Goal: Task Accomplishment & Management: Use online tool/utility

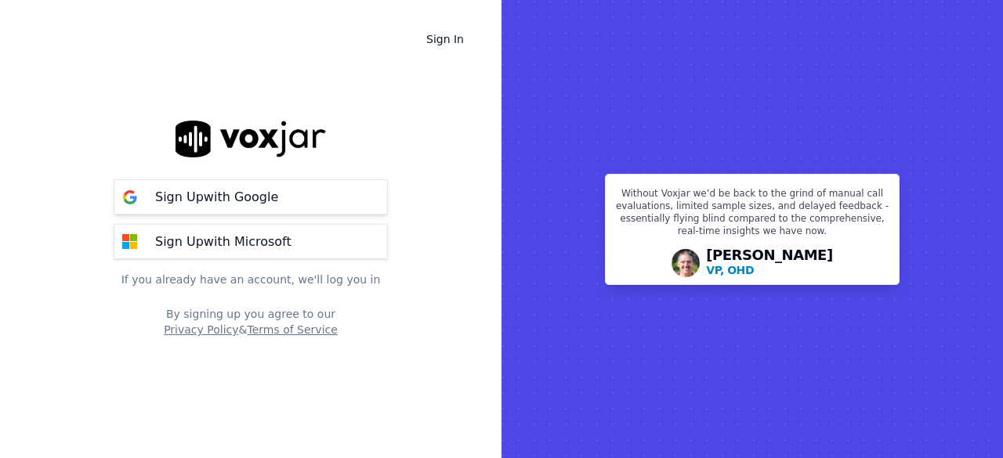
click at [259, 203] on p "Sign Up with Google" at bounding box center [216, 197] width 123 height 19
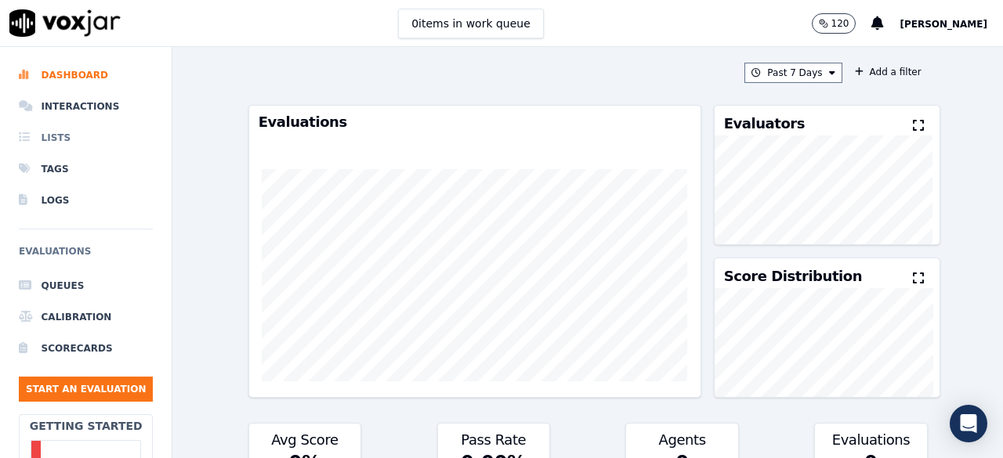
click at [71, 134] on li "Lists" at bounding box center [86, 137] width 134 height 31
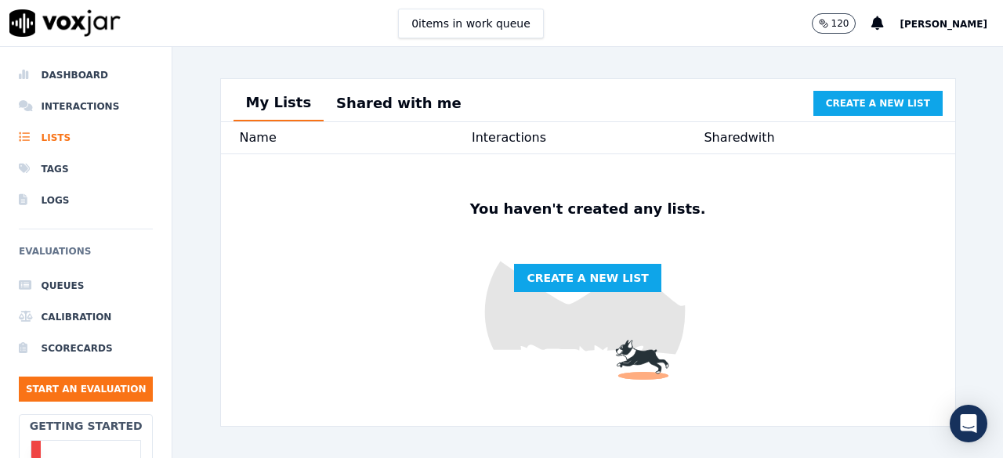
click at [293, 141] on div "Name" at bounding box center [356, 138] width 232 height 19
click at [542, 137] on div "Interactions" at bounding box center [588, 138] width 232 height 19
click at [563, 286] on span "Create a new list" at bounding box center [587, 278] width 121 height 16
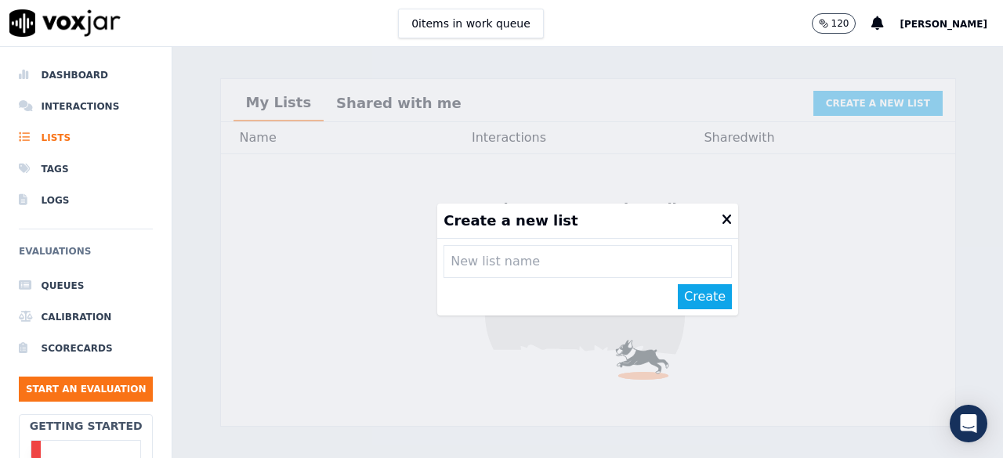
click at [722, 219] on icon at bounding box center [727, 220] width 10 height 14
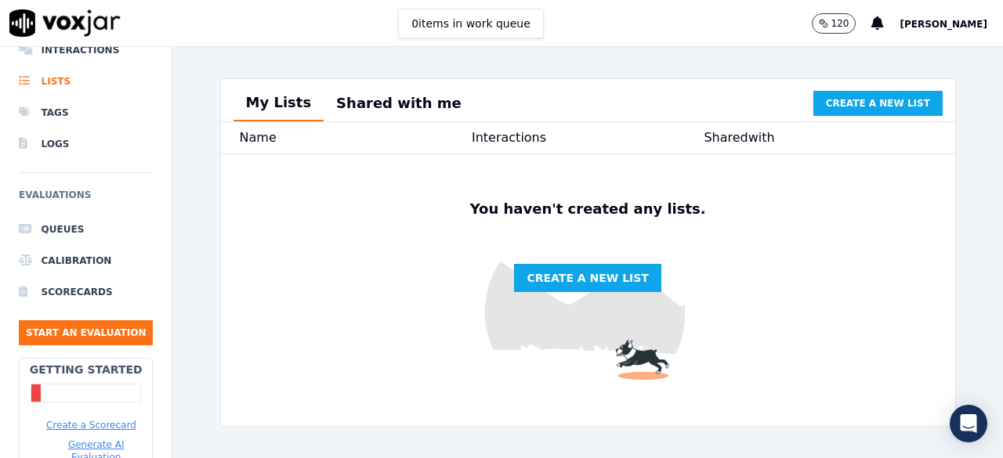
scroll to position [230, 0]
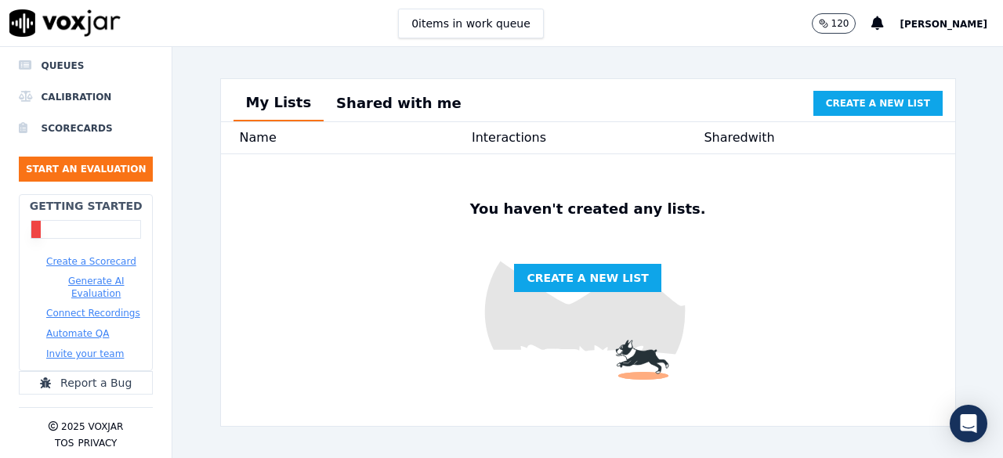
click at [85, 328] on button "Automate QA" at bounding box center [77, 334] width 63 height 13
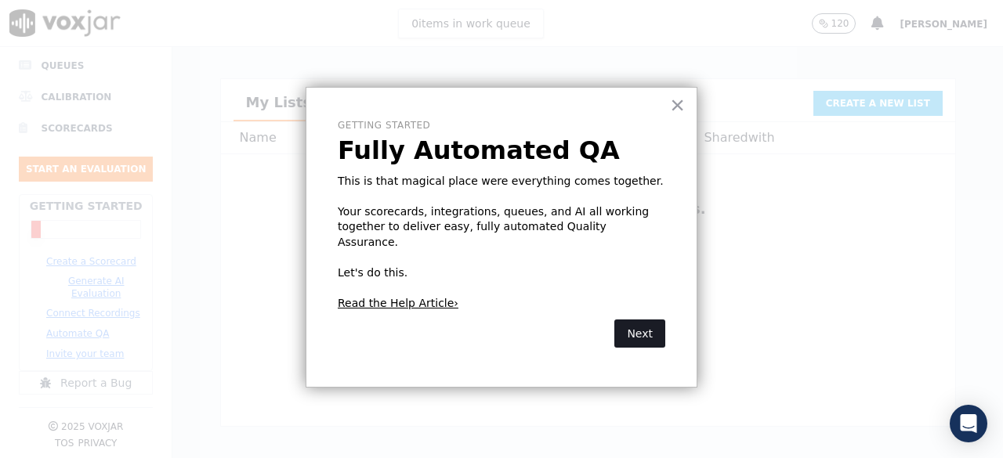
click at [628, 320] on button "Next" at bounding box center [639, 334] width 51 height 28
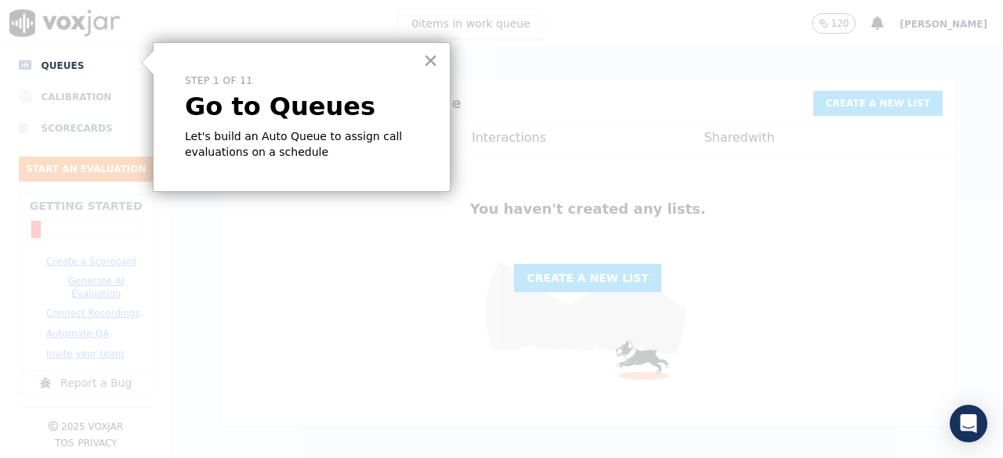
scroll to position [223, 0]
click at [429, 50] on button "×" at bounding box center [430, 60] width 15 height 25
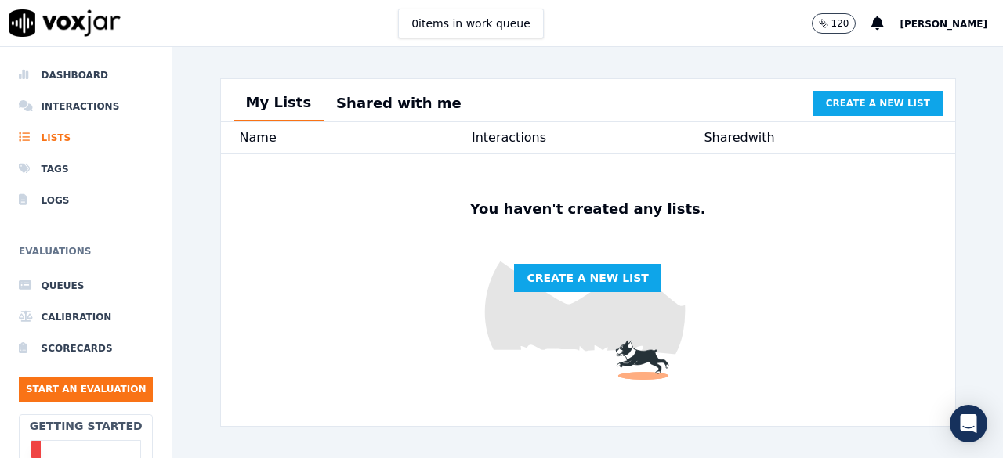
scroll to position [0, 0]
click at [70, 283] on li "Queues" at bounding box center [86, 285] width 134 height 31
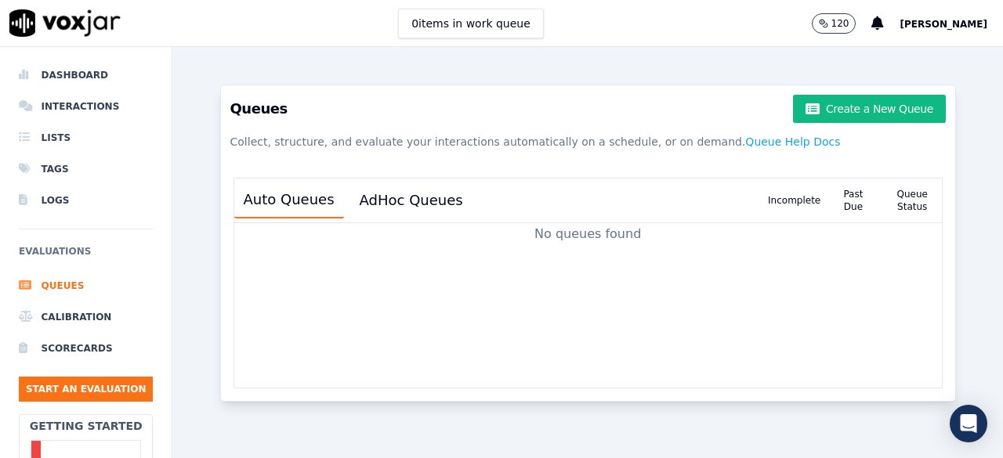
scroll to position [170, 0]
click at [63, 195] on li "Logs" at bounding box center [86, 200] width 134 height 31
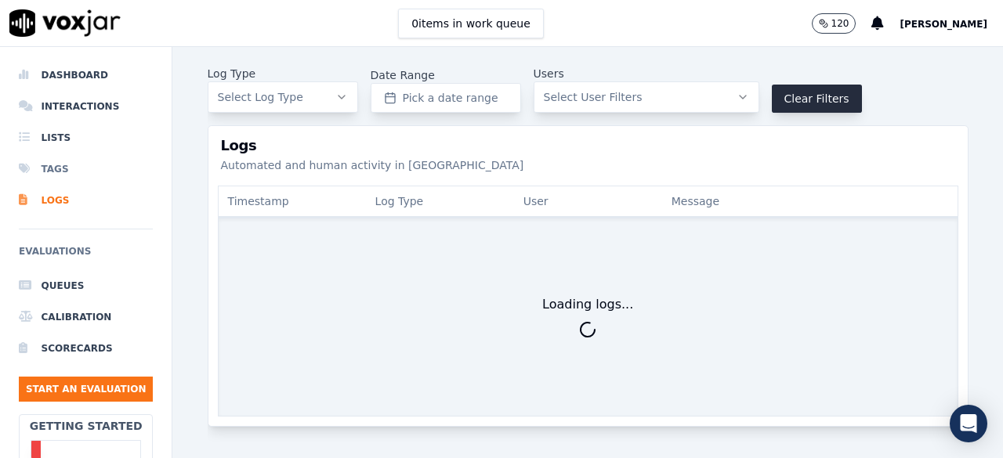
click at [63, 168] on li "Tags" at bounding box center [86, 169] width 134 height 31
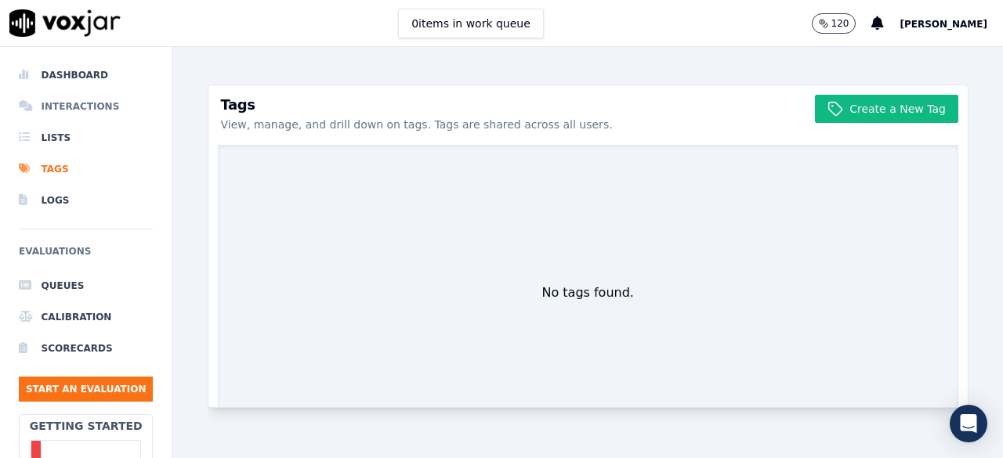
click at [83, 103] on li "Interactions" at bounding box center [86, 106] width 134 height 31
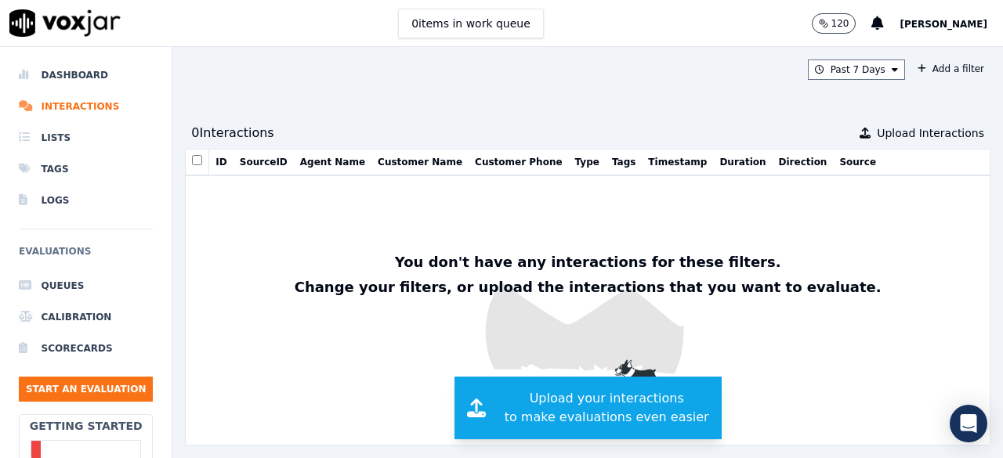
click at [578, 416] on span "Upload your interactions to make evaluations even easier" at bounding box center [607, 408] width 205 height 38
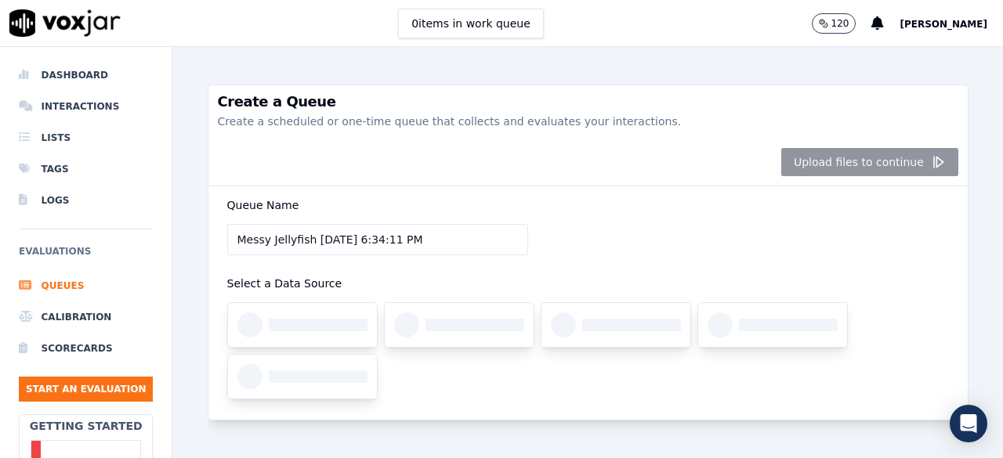
drag, startPoint x: 425, startPoint y: 244, endPoint x: 107, endPoint y: 239, distance: 318.2
click at [107, 239] on div "Dashboard Interactions Lists Tags Logs Evaluations Queues Calibration Scorecard…" at bounding box center [501, 252] width 1003 height 411
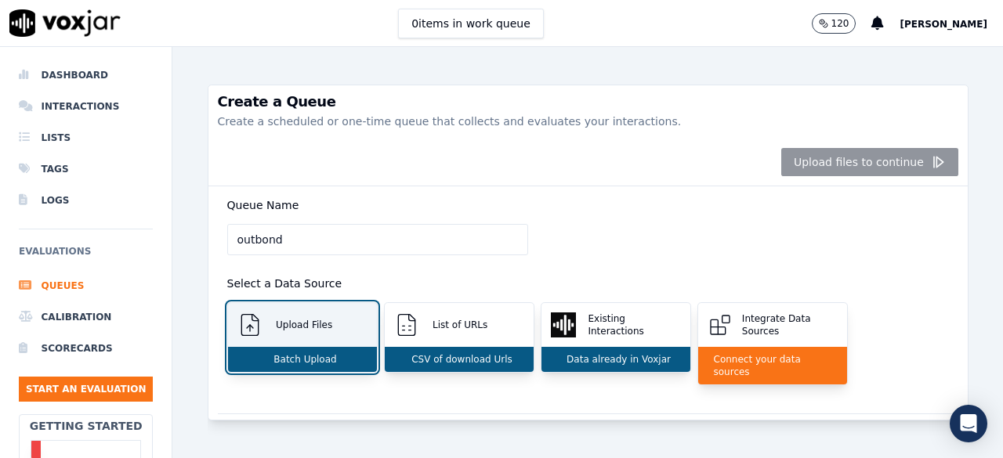
type input "outbond"
click at [319, 358] on p "Batch Upload" at bounding box center [301, 359] width 69 height 13
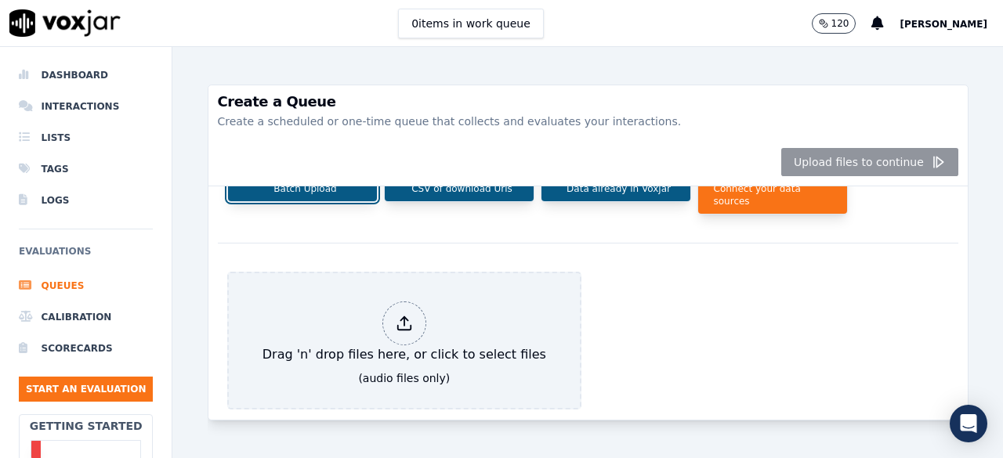
scroll to position [214, 0]
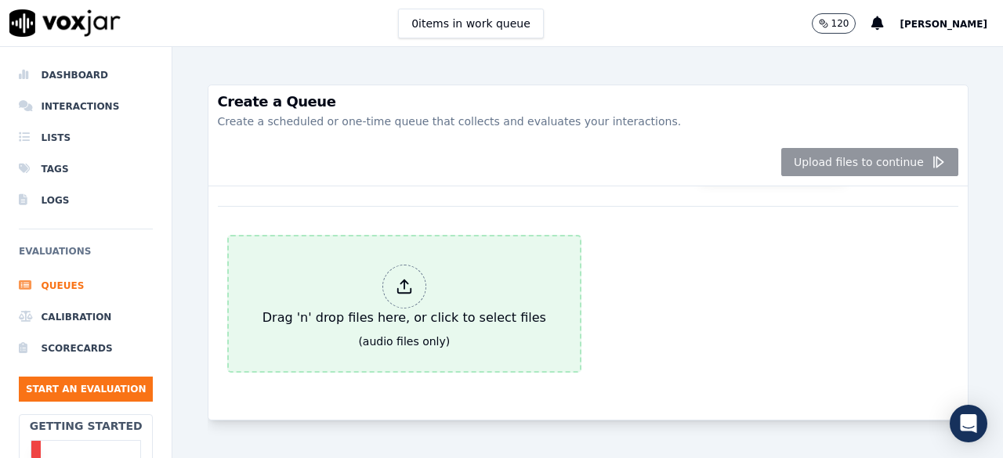
click at [319, 285] on div "Drag 'n' drop files here, or click to select files" at bounding box center [404, 296] width 296 height 75
click at [461, 302] on div "Drag 'n' drop files here, or click to select files" at bounding box center [404, 296] width 296 height 75
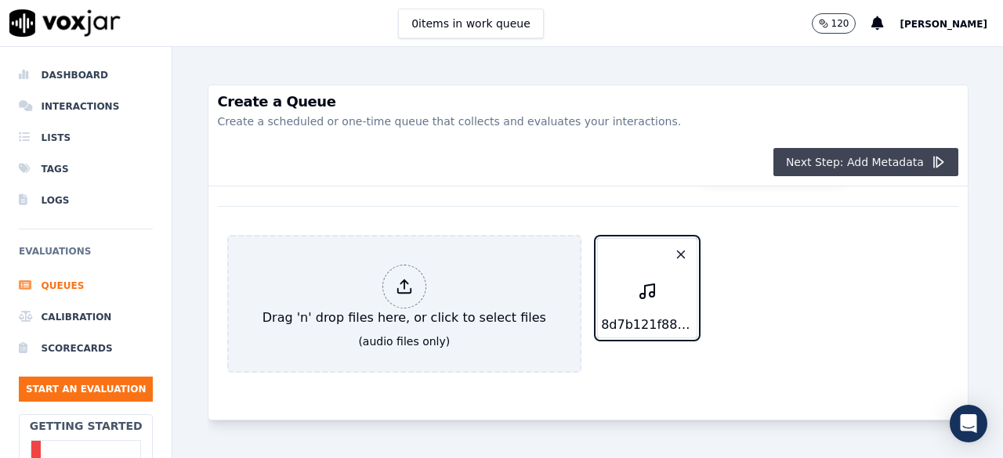
click at [816, 164] on button "Next Step: Add Metadata" at bounding box center [865, 162] width 185 height 28
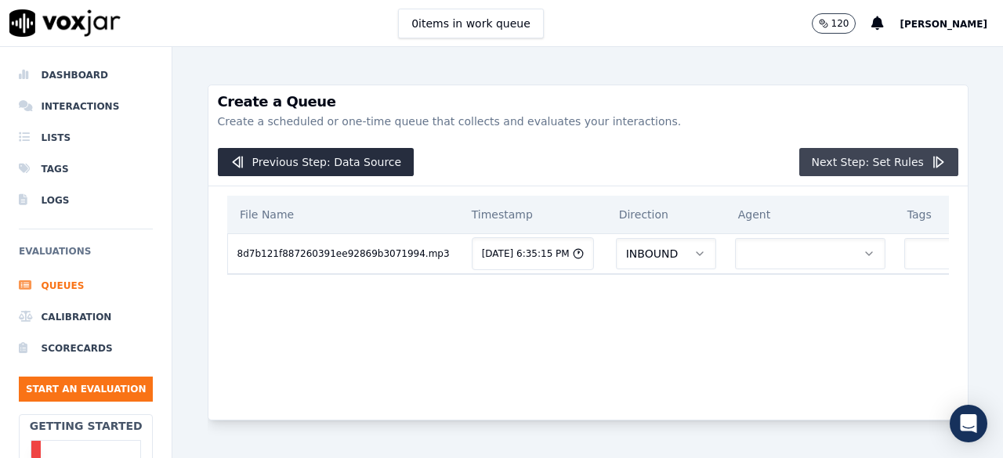
scroll to position [0, 0]
click at [694, 256] on icon "button" at bounding box center [700, 254] width 13 height 13
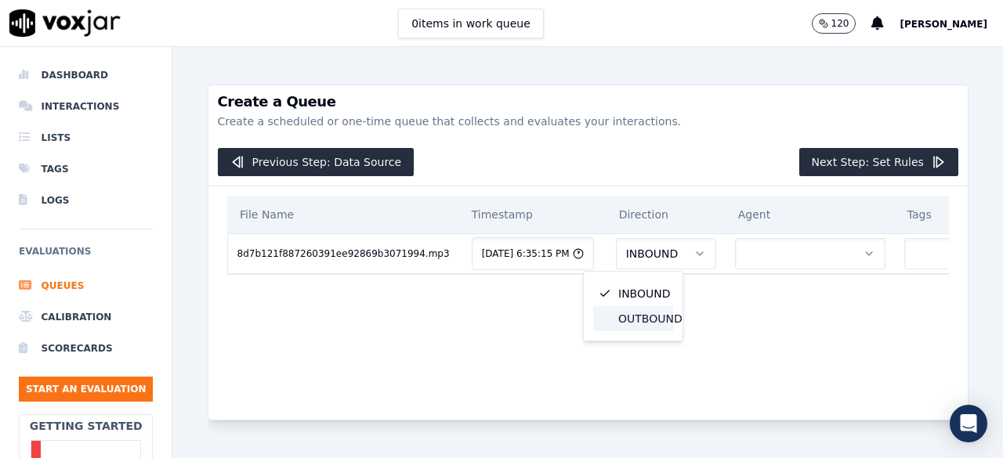
click at [654, 313] on div "OUTBOUND" at bounding box center [633, 318] width 80 height 25
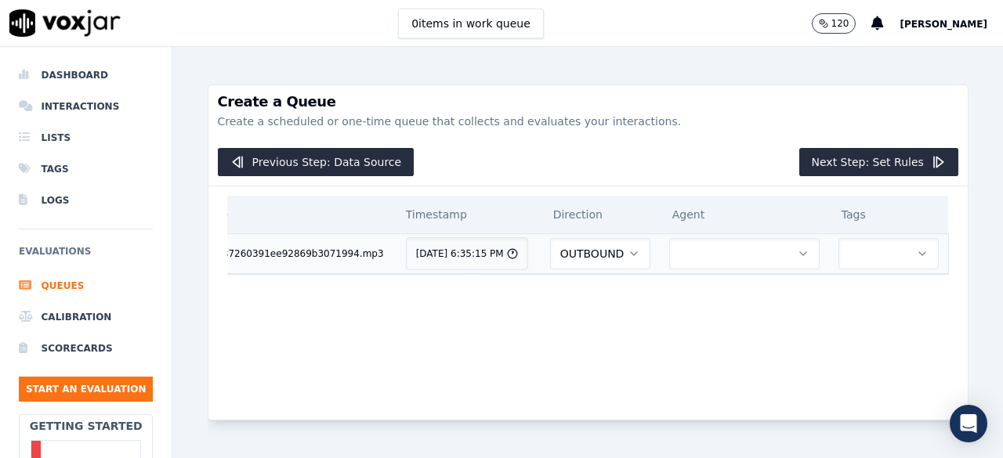
click at [726, 251] on button "button" at bounding box center [744, 253] width 150 height 31
click at [870, 263] on button "button" at bounding box center [888, 253] width 100 height 31
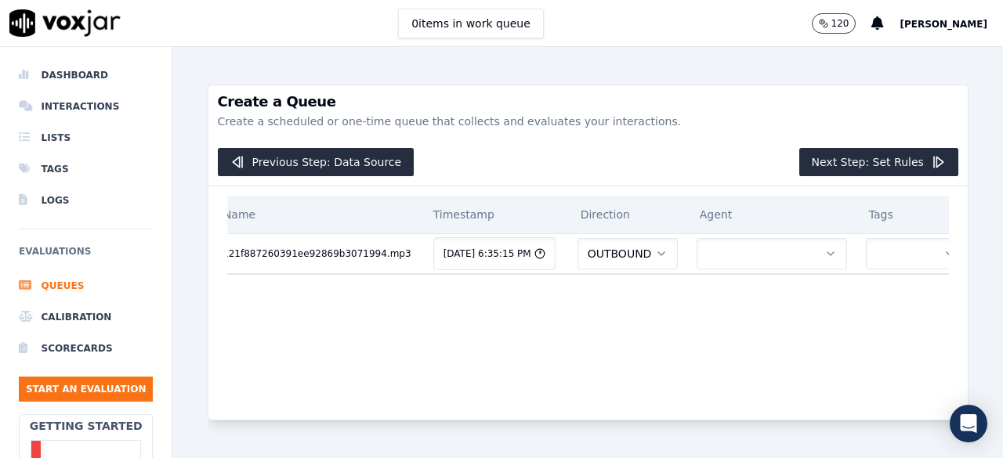
scroll to position [0, 0]
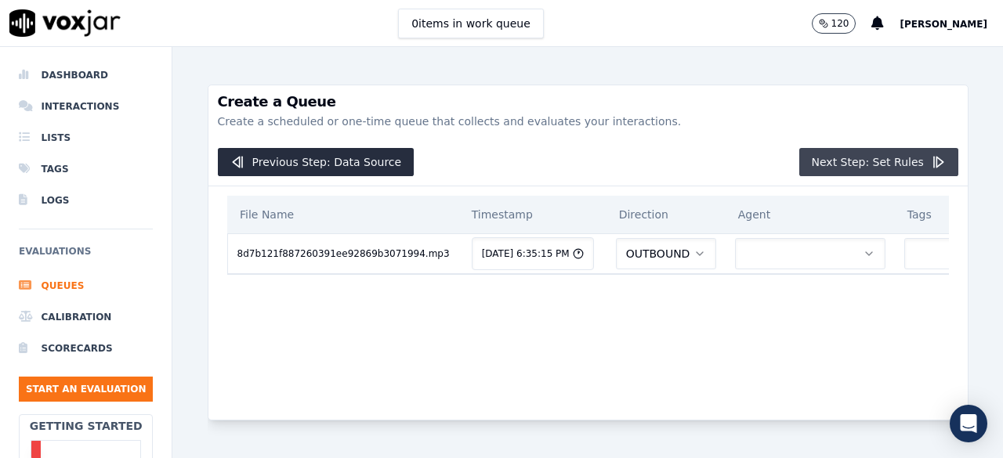
click at [807, 172] on button "Next Step: Set Rules" at bounding box center [878, 162] width 159 height 28
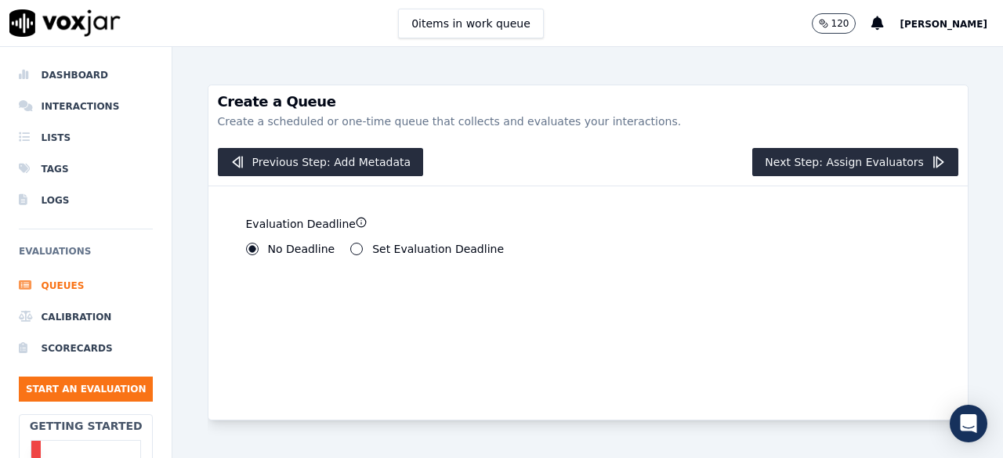
click at [350, 253] on button "Set Evaluation Deadline" at bounding box center [356, 249] width 13 height 13
click at [705, 275] on div "Evaluation Deadline No Deadline Set Evaluation Deadline ******** Days 7 Hours 0…" at bounding box center [587, 304] width 759 height 234
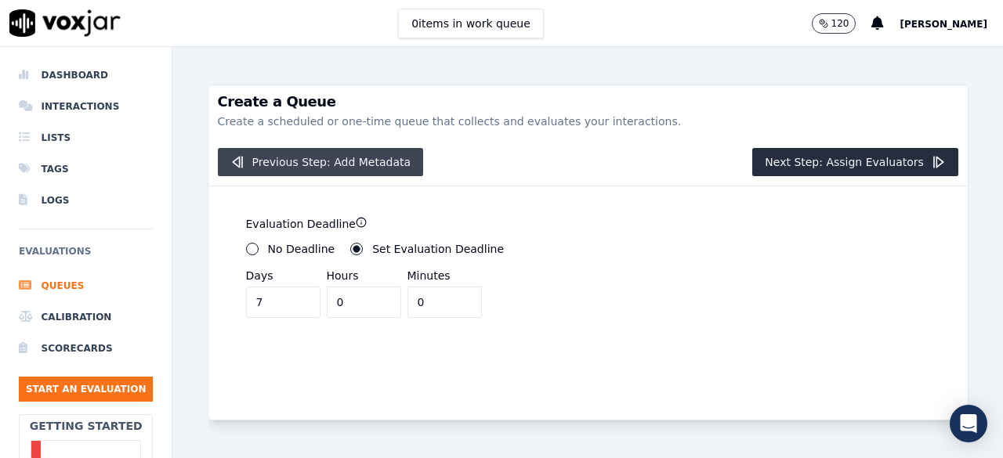
click at [298, 160] on button "Previous Step: Add Metadata" at bounding box center [321, 162] width 206 height 28
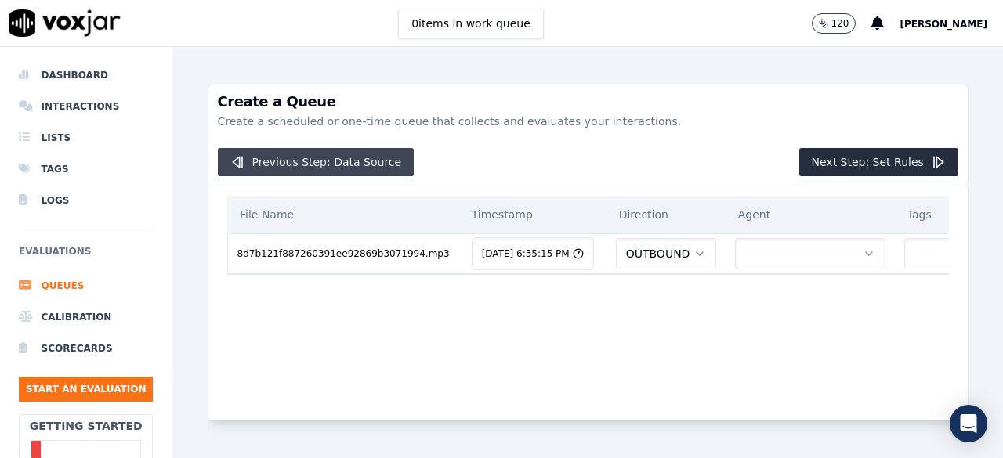
click at [298, 160] on button "Previous Step: Data Source" at bounding box center [316, 162] width 197 height 28
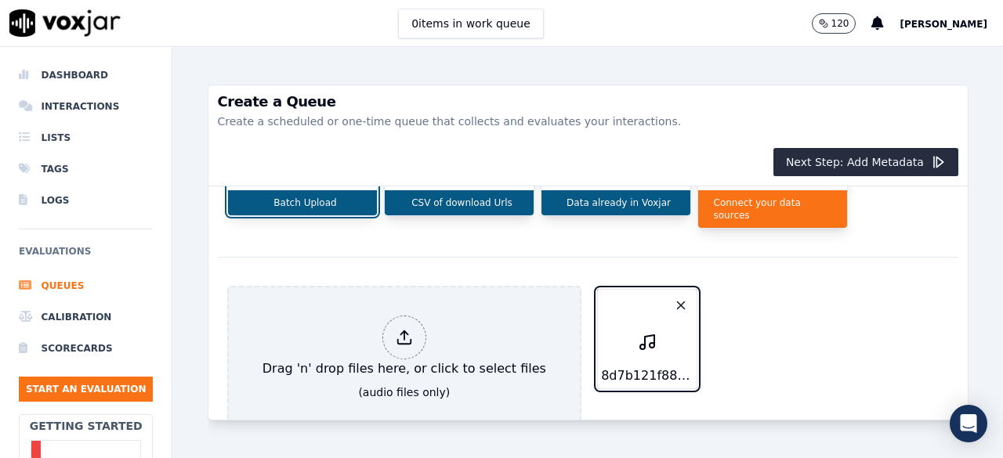
scroll to position [78, 0]
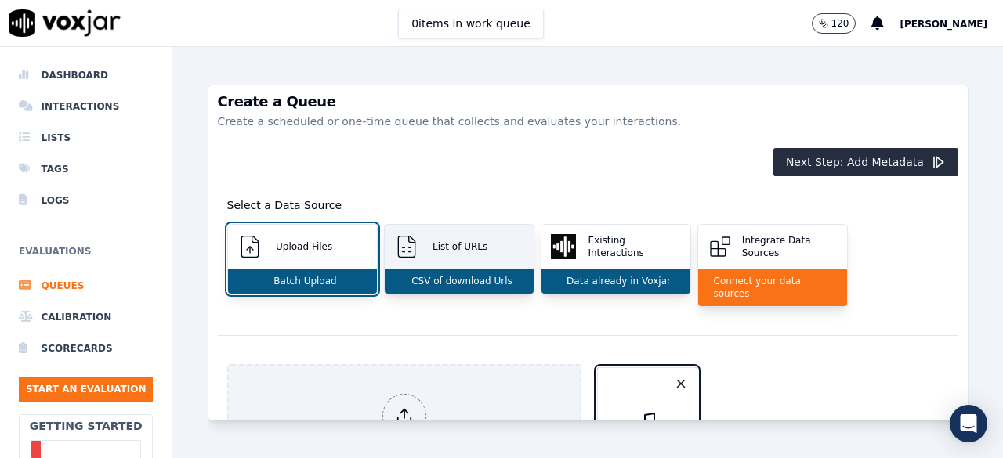
click at [507, 280] on div "CSV of download Urls" at bounding box center [459, 281] width 149 height 25
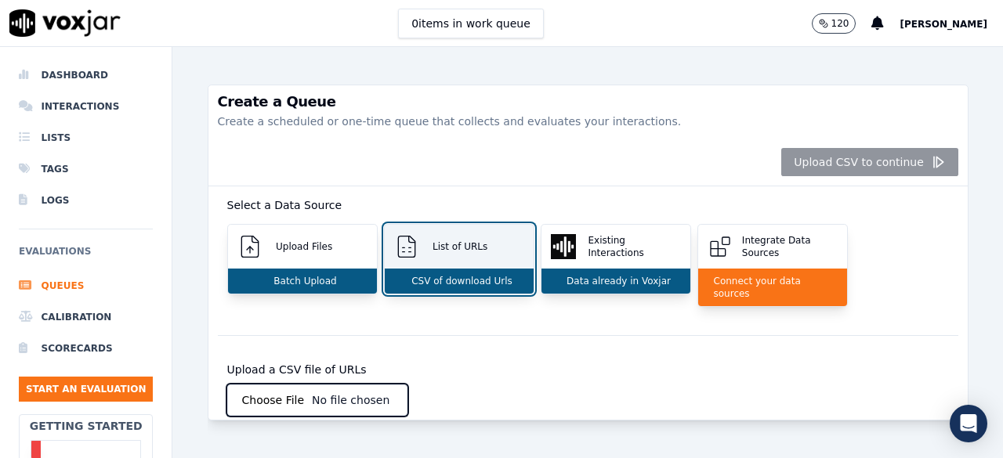
scroll to position [152, 0]
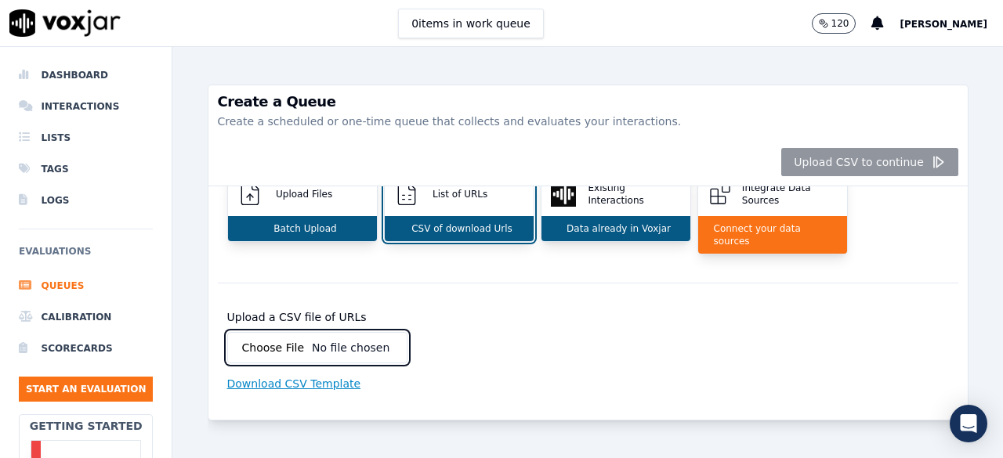
click at [375, 332] on input "Upload a CSV file of URLs" at bounding box center [317, 347] width 180 height 31
type input "C:\fakepath\108b3d174e8ddafbf650b759dd6cb099.csv"
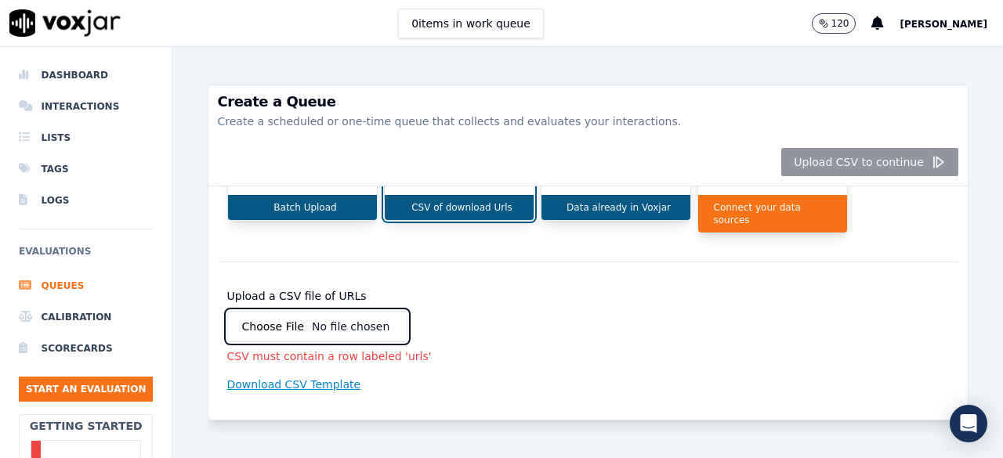
scroll to position [174, 0]
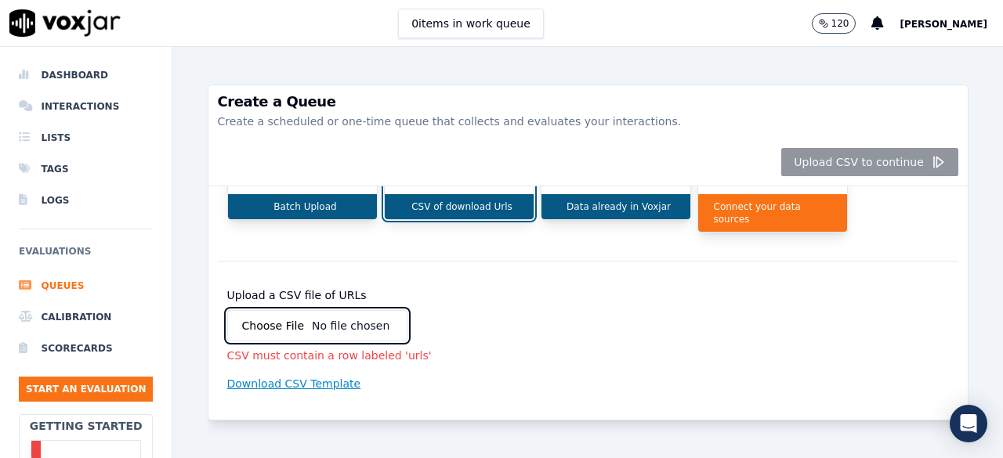
click at [331, 310] on input "Upload a CSV file of URLs" at bounding box center [317, 325] width 180 height 31
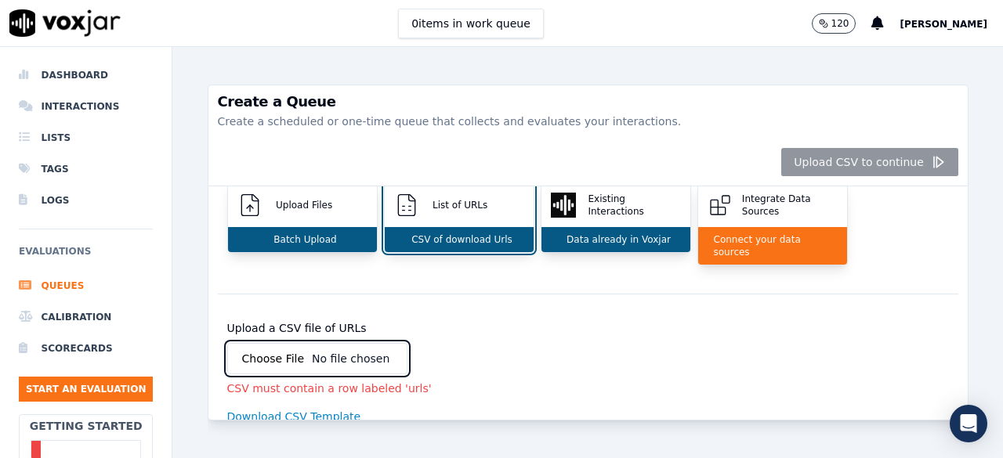
scroll to position [96, 0]
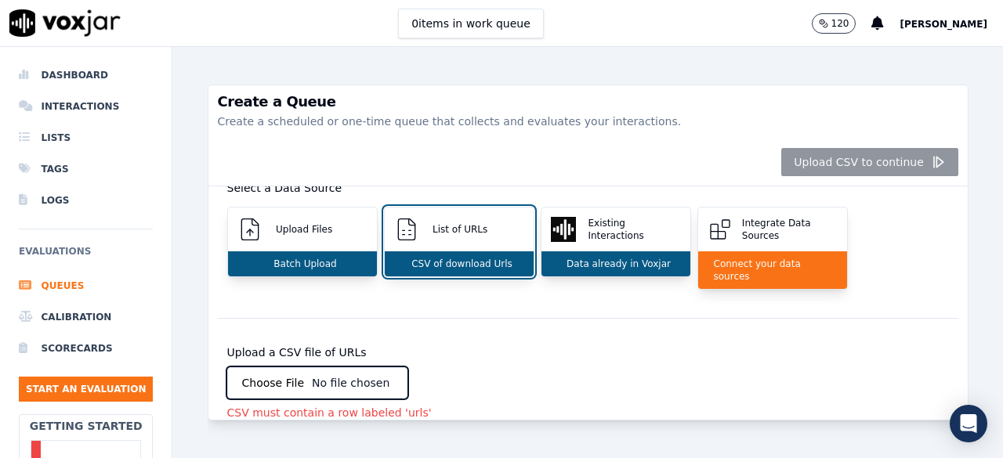
click at [849, 26] on p "120" at bounding box center [840, 23] width 18 height 13
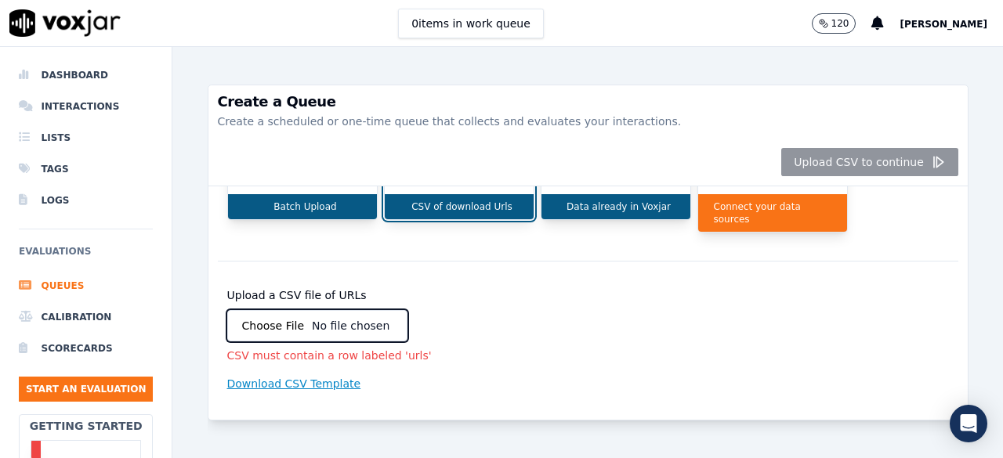
scroll to position [174, 0]
click at [340, 310] on input "Upload a CSV file of URLs" at bounding box center [317, 325] width 180 height 31
type input "C:\fakepath\6dd6c6e584b959f4213128b69e3b571b.csv"
click at [817, 161] on div "Upload CSV to continue" at bounding box center [587, 163] width 759 height 48
click at [853, 300] on div "Upload a CSV file of URLs CSV must contain a row labeled 'urls' Download CSV Te…" at bounding box center [588, 341] width 741 height 121
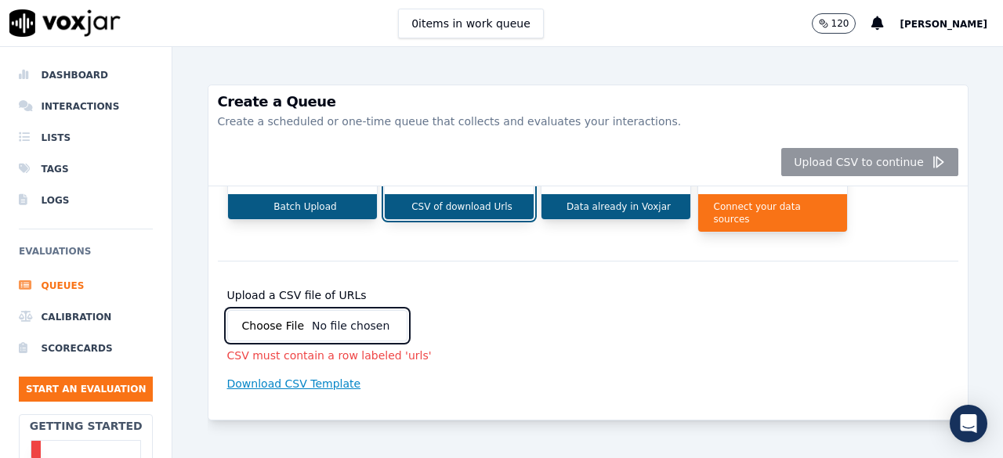
click at [328, 310] on input "Upload a CSV file of URLs" at bounding box center [317, 325] width 180 height 31
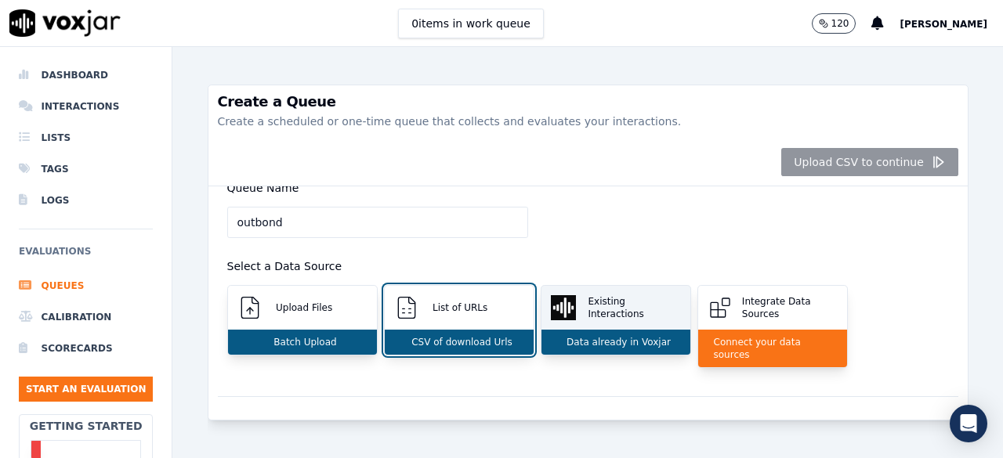
click at [603, 342] on p "Data already in Voxjar" at bounding box center [615, 342] width 110 height 13
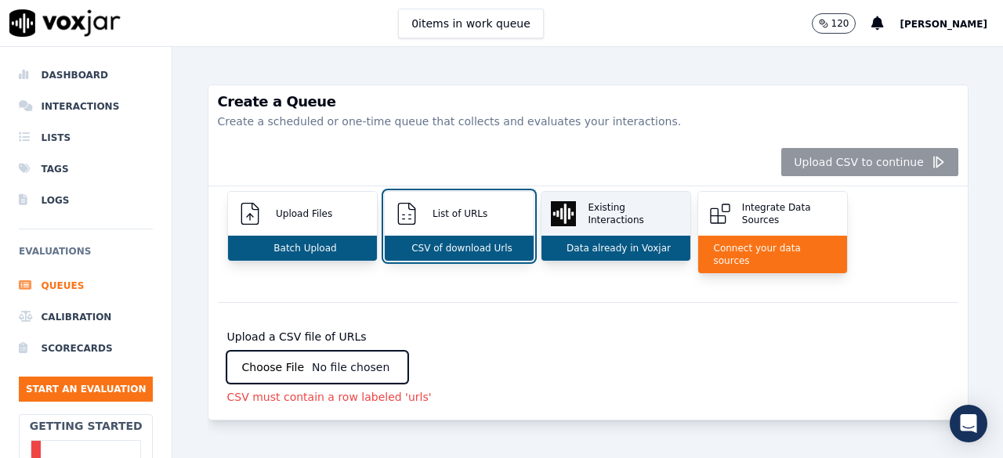
scroll to position [17, 0]
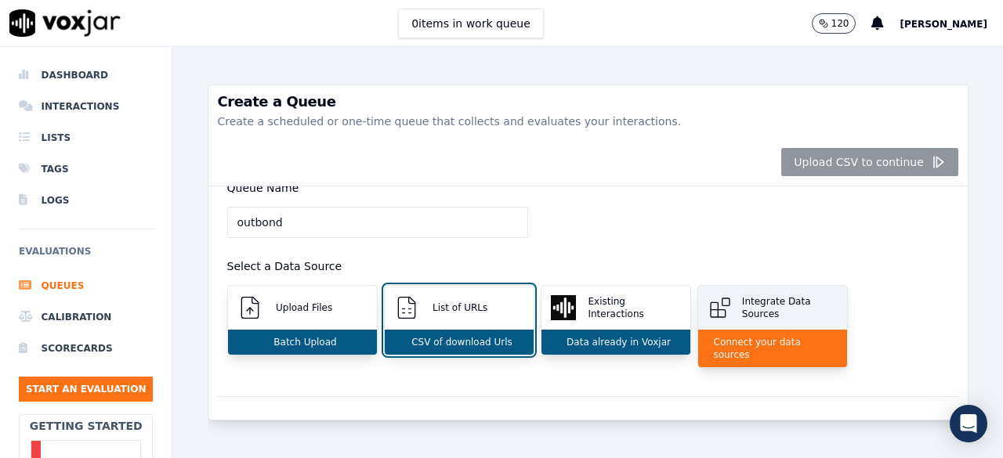
click at [748, 328] on div "Integrate Data Sources" at bounding box center [772, 308] width 149 height 44
click at [751, 344] on p "Connect your data sources" at bounding box center [773, 348] width 130 height 25
click at [708, 299] on icon at bounding box center [720, 307] width 25 height 25
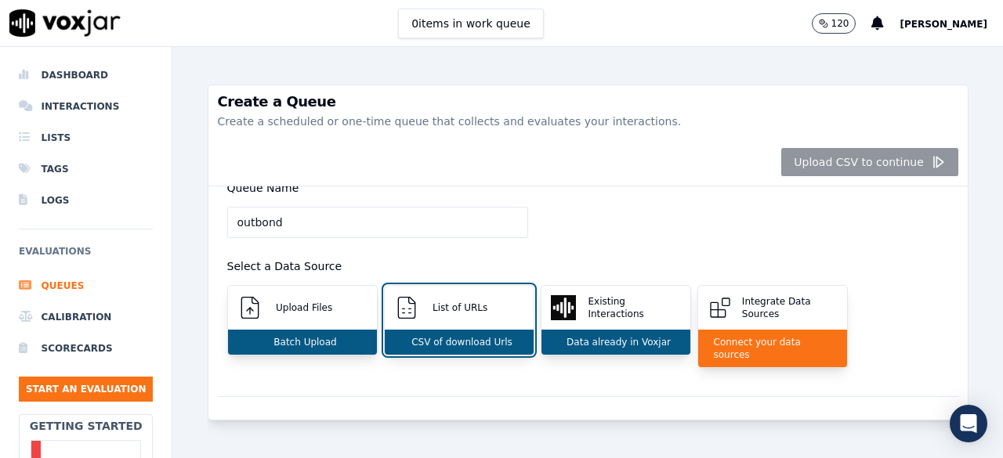
drag, startPoint x: 368, startPoint y: 219, endPoint x: 206, endPoint y: 223, distance: 162.3
click at [208, 223] on div "Queue Name outbond Select a Data Source Upload Files Batch Upload List of URLs …" at bounding box center [587, 304] width 759 height 234
click at [320, 222] on input "outbond" at bounding box center [377, 222] width 301 height 31
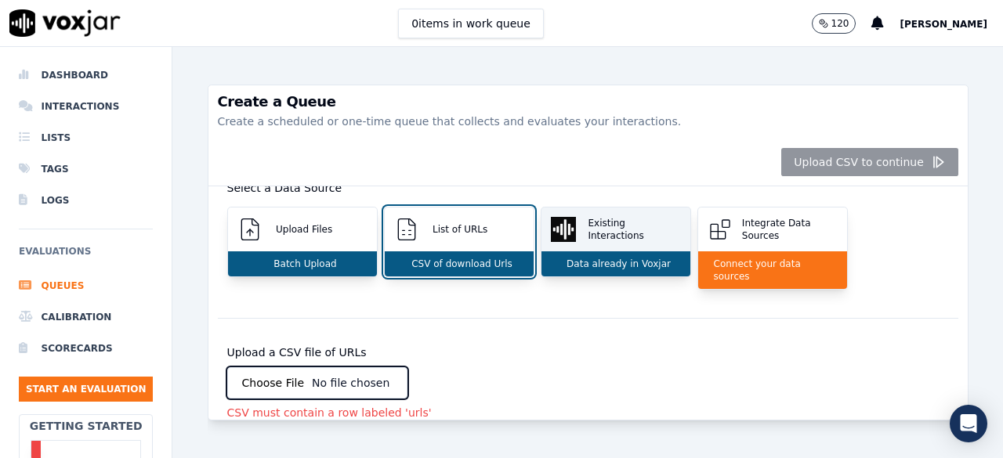
click at [585, 225] on p "Existing Interactions" at bounding box center [630, 229] width 99 height 25
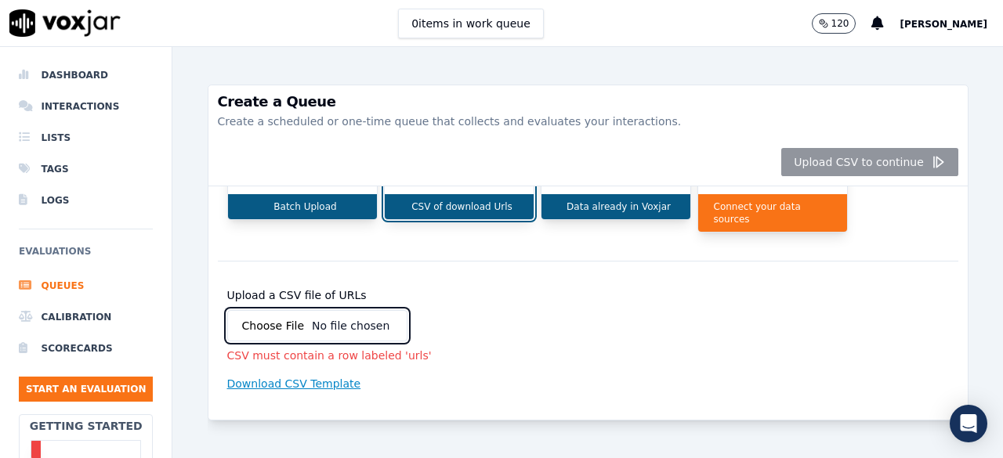
click at [372, 310] on input "Upload a CSV file of URLs" at bounding box center [317, 325] width 180 height 31
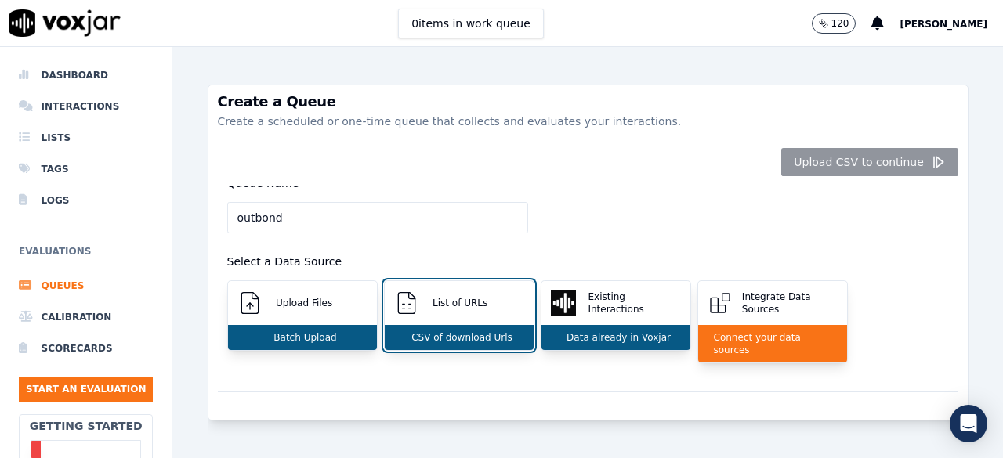
scroll to position [17, 0]
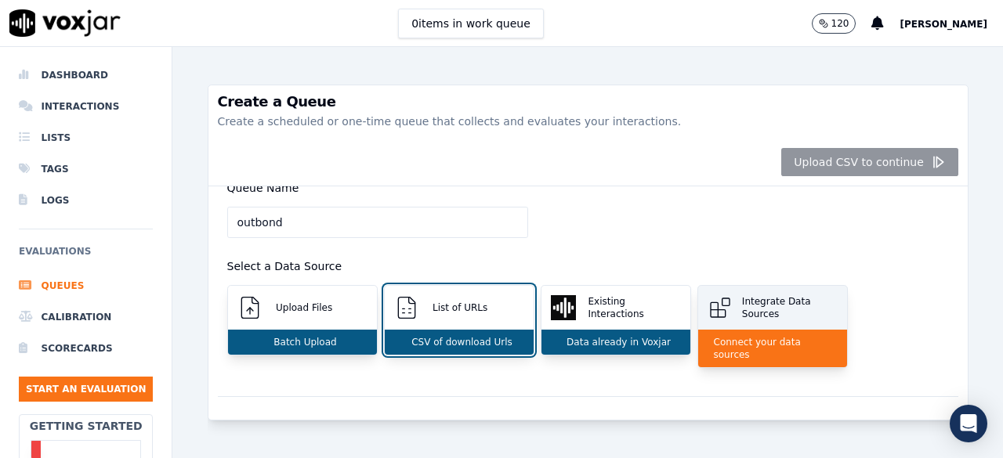
click at [751, 303] on p "Integrate Data Sources" at bounding box center [787, 307] width 102 height 25
click at [762, 339] on p "Connect your data sources" at bounding box center [773, 348] width 130 height 25
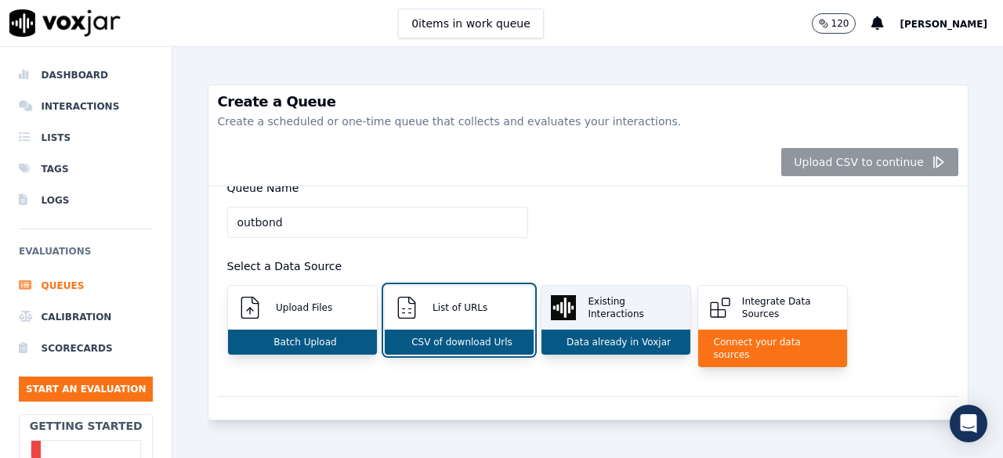
click at [616, 338] on p "Data already in Voxjar" at bounding box center [615, 342] width 110 height 13
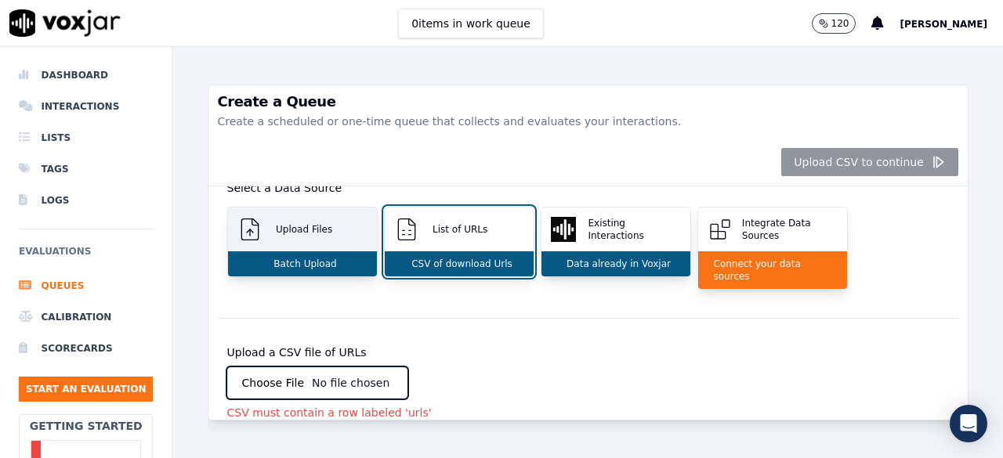
click at [332, 265] on div "Batch Upload" at bounding box center [302, 264] width 149 height 25
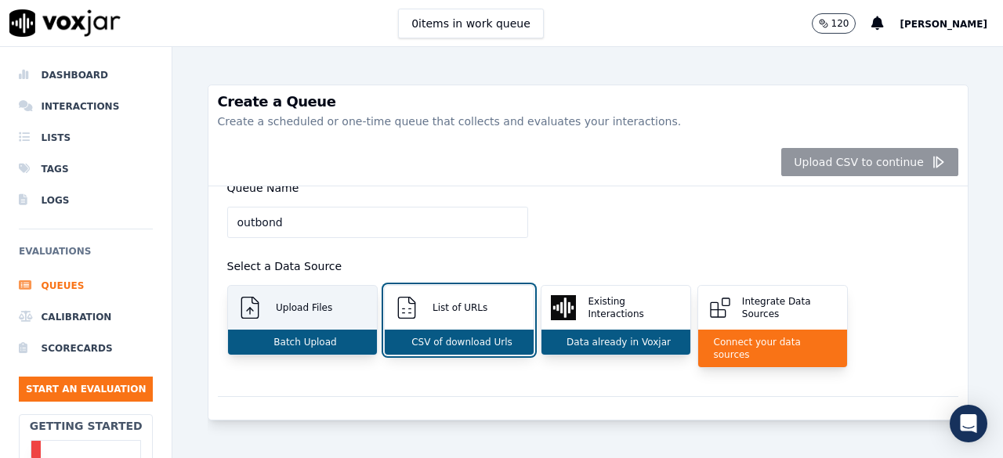
click at [322, 310] on p "Upload Files" at bounding box center [301, 308] width 63 height 13
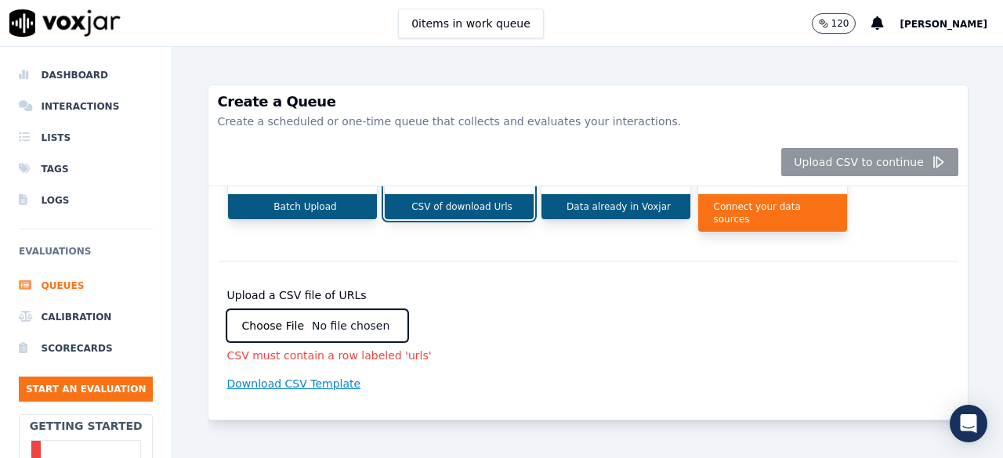
scroll to position [0, 0]
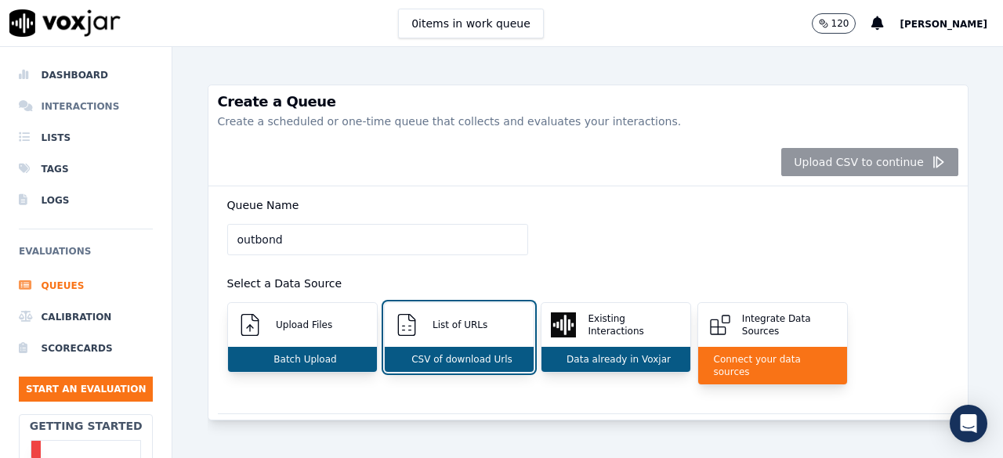
click at [67, 107] on li "Interactions" at bounding box center [86, 106] width 134 height 31
click at [66, 71] on li "Dashboard" at bounding box center [86, 75] width 134 height 31
drag, startPoint x: 287, startPoint y: 245, endPoint x: 150, endPoint y: 236, distance: 136.7
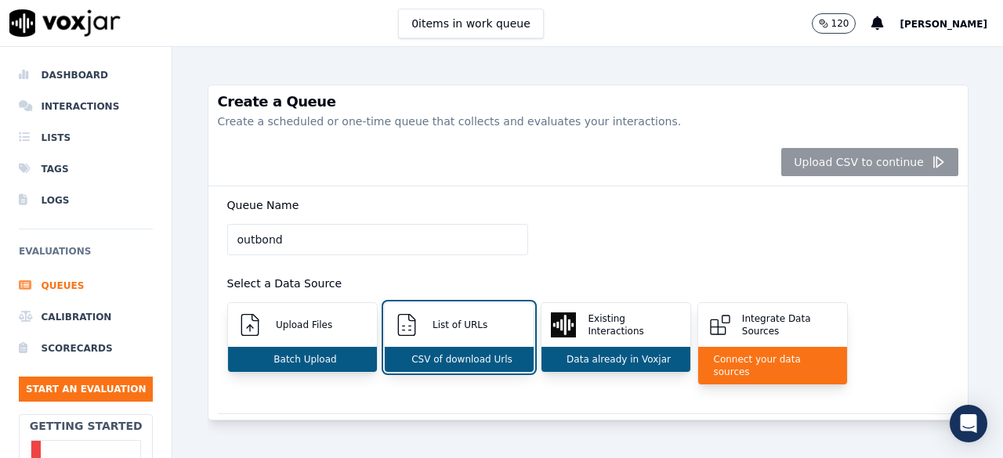
click at [153, 240] on div "Dashboard Interactions Lists Tags Logs Evaluations Queues Calibration Scorecard…" at bounding box center [501, 252] width 1003 height 411
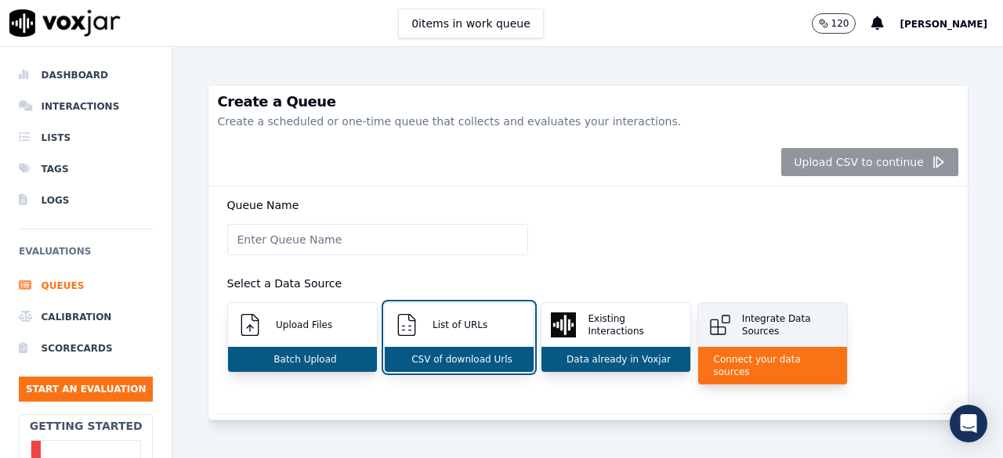
click at [789, 345] on div "Integrate Data Sources" at bounding box center [772, 325] width 149 height 44
click at [777, 355] on p "Connect your data sources" at bounding box center [773, 365] width 130 height 25
